Goal: Check status: Check status

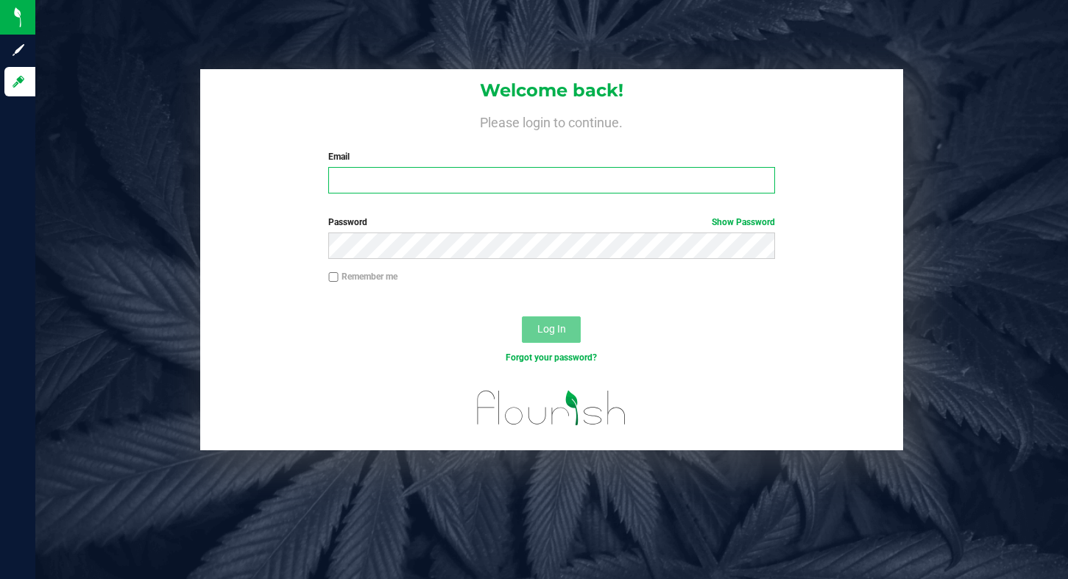
type input "[PERSON_NAME][EMAIL_ADDRESS][DOMAIN_NAME]"
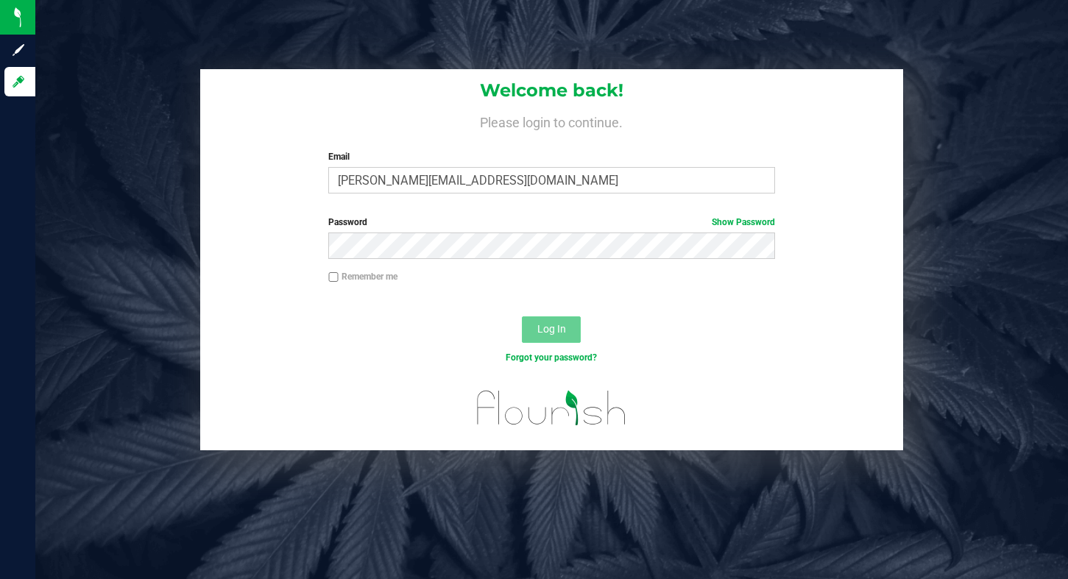
click at [539, 323] on span "Log In" at bounding box center [551, 329] width 29 height 12
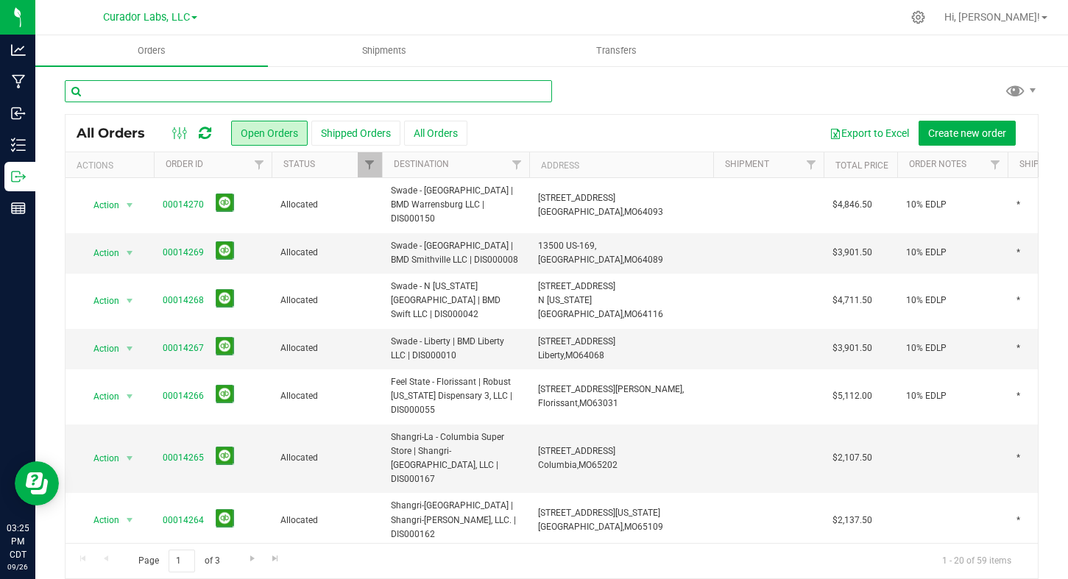
click at [144, 90] on input "text" at bounding box center [308, 91] width 487 height 22
type input "terra"
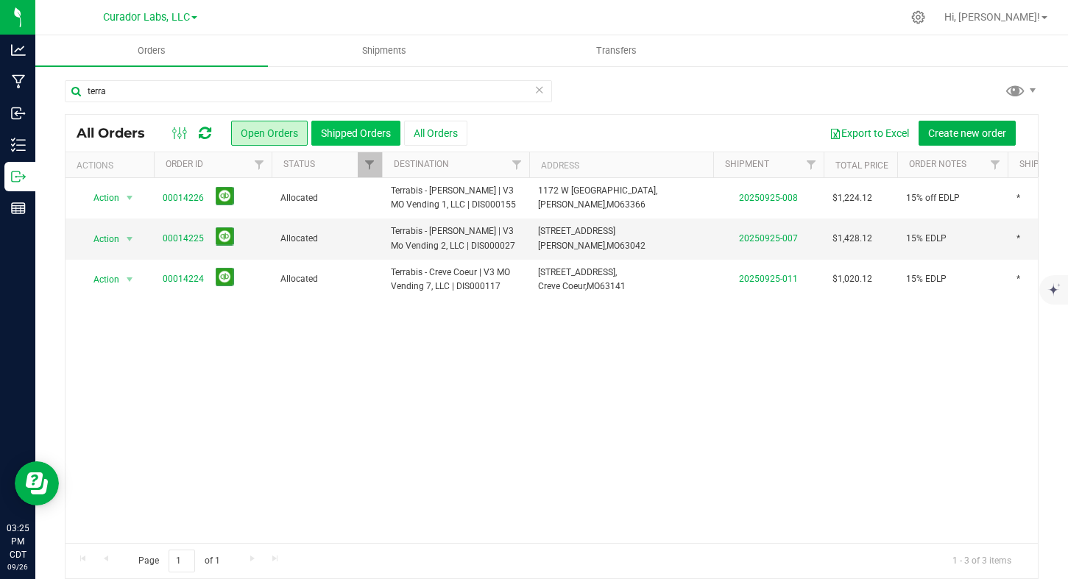
click at [389, 140] on button "Shipped Orders" at bounding box center [355, 133] width 89 height 25
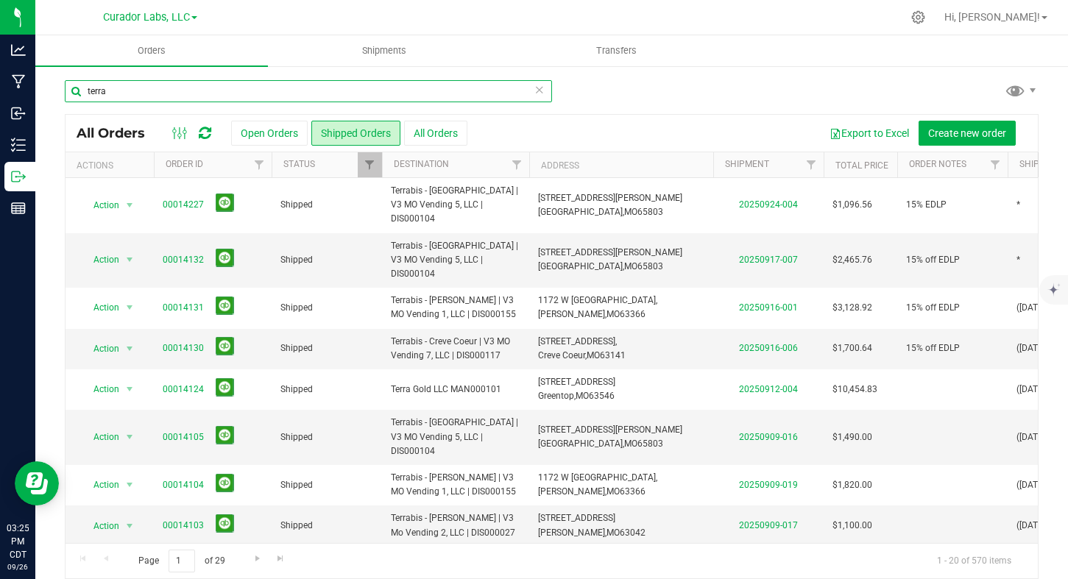
click at [163, 91] on input "terra" at bounding box center [308, 91] width 487 height 22
type input "terra gold"
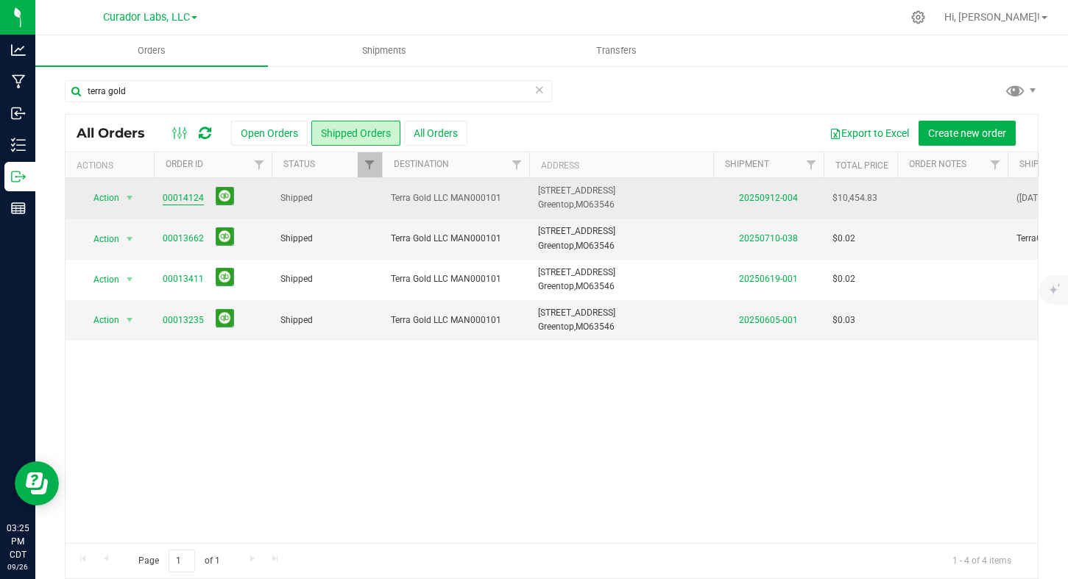
click at [177, 198] on link "00014124" at bounding box center [183, 198] width 41 height 14
